Goal: Transaction & Acquisition: Purchase product/service

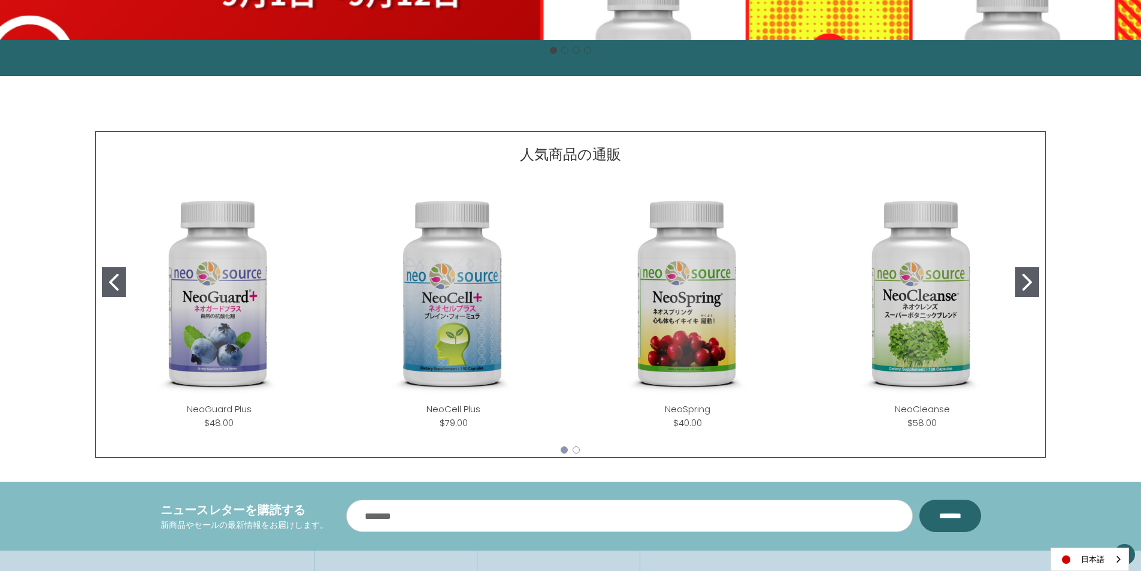
scroll to position [419, 0]
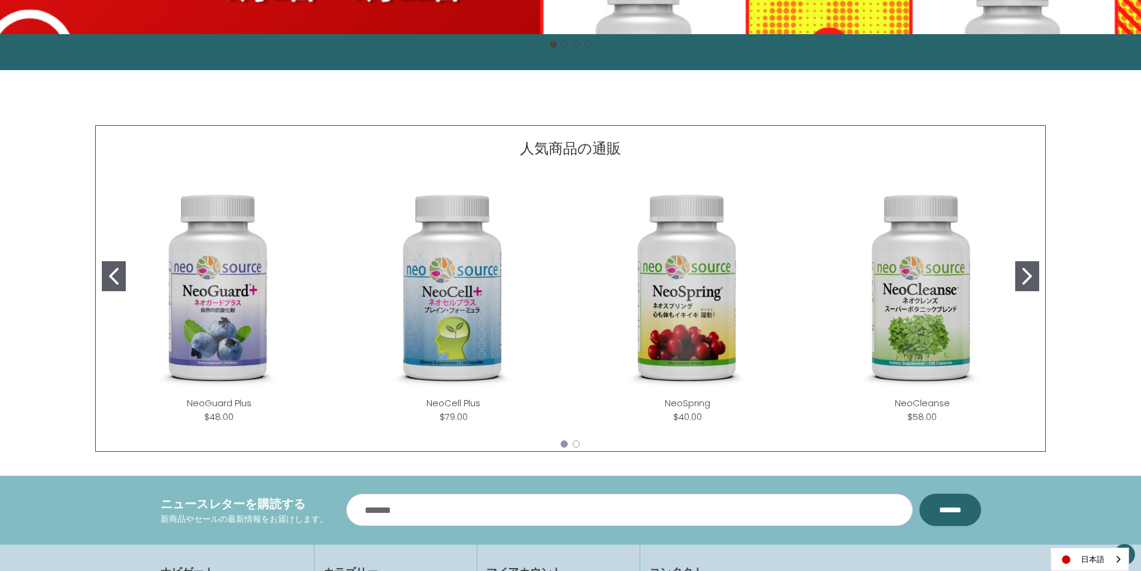
click at [703, 314] on img "NeoSpring" at bounding box center [687, 288] width 215 height 215
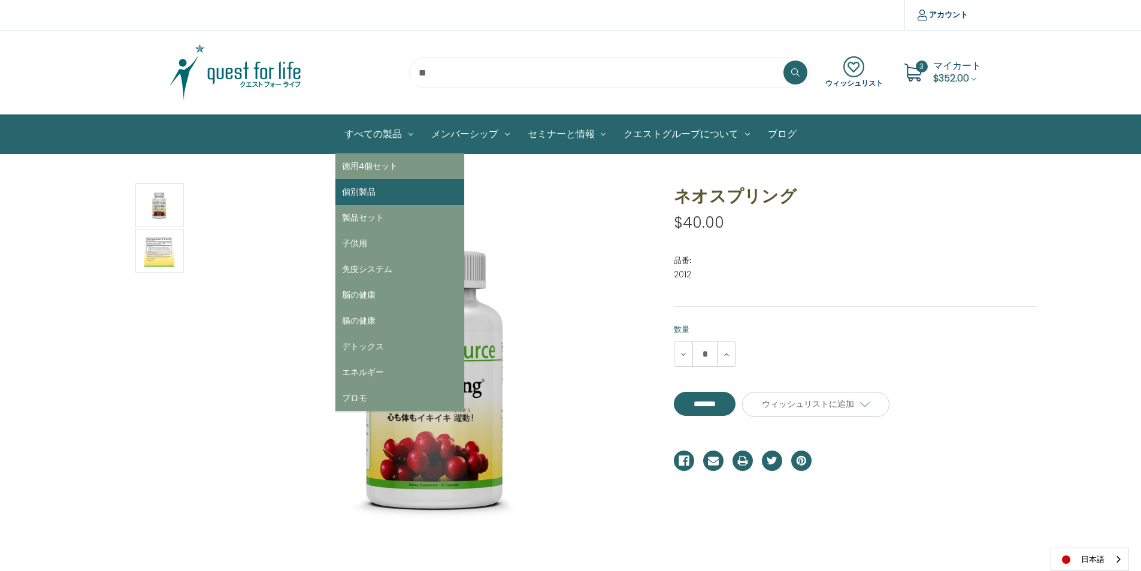
click at [368, 193] on link "個別製品" at bounding box center [399, 192] width 129 height 26
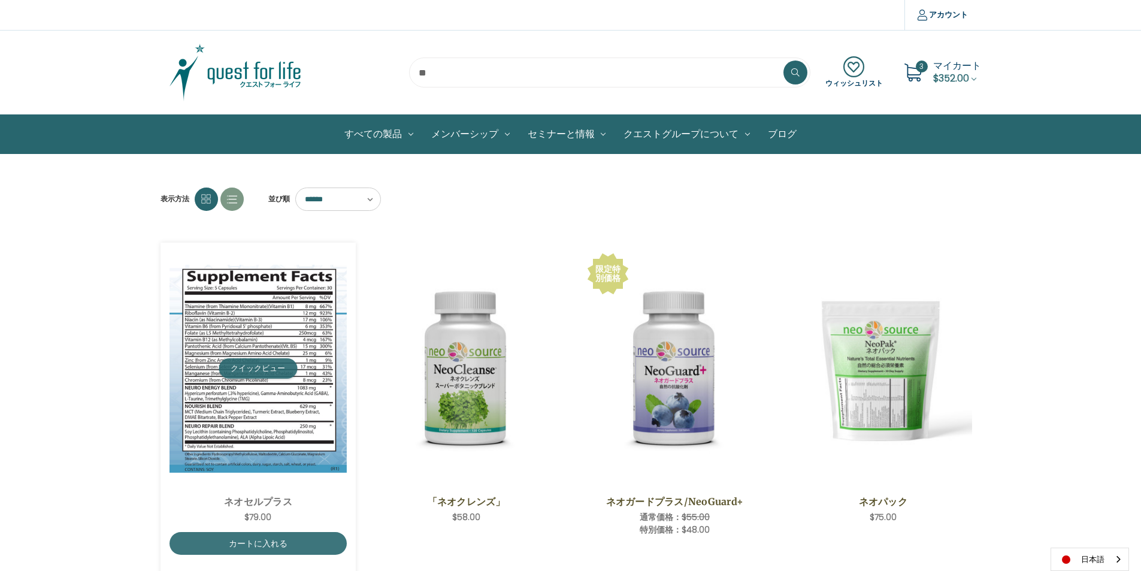
click at [265, 367] on button "クイックビュー" at bounding box center [258, 368] width 78 height 20
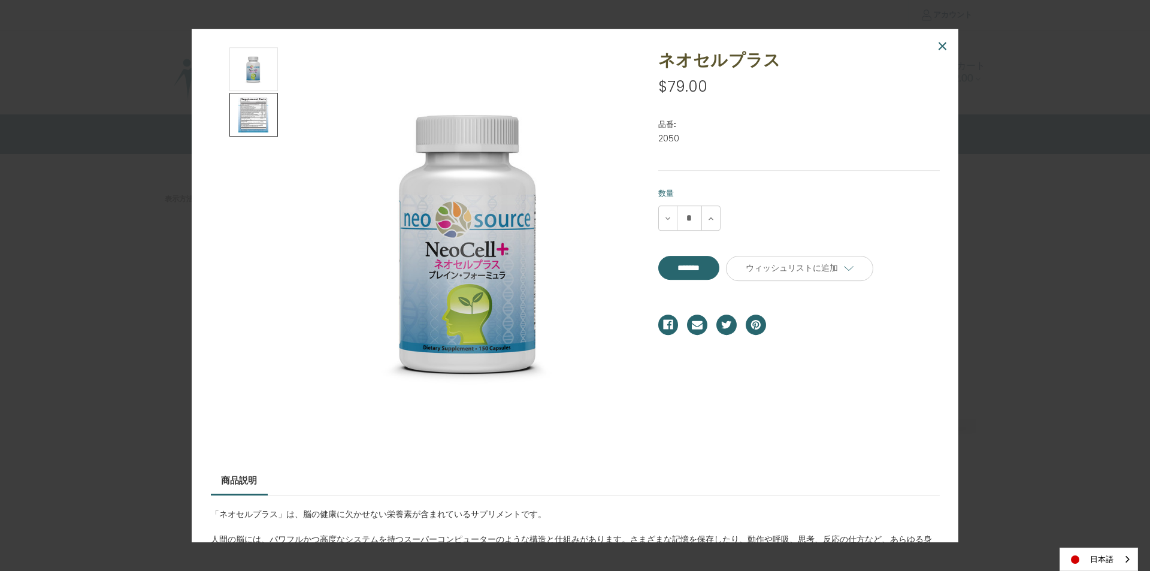
click at [258, 126] on img at bounding box center [253, 115] width 30 height 40
